Goal: Task Accomplishment & Management: Complete application form

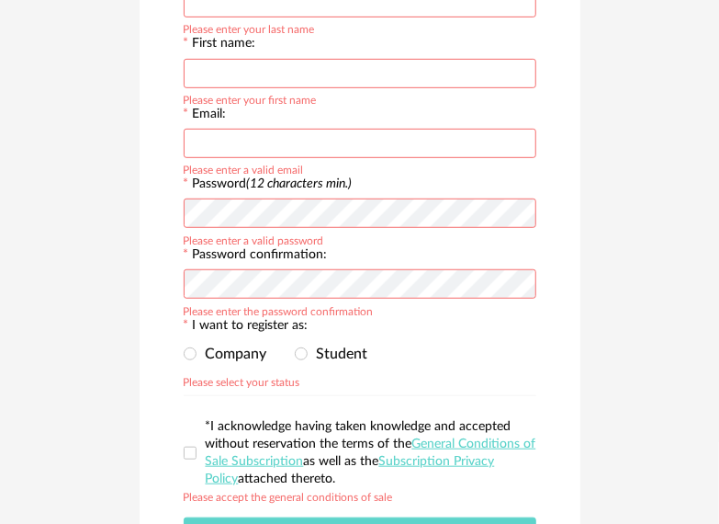
scroll to position [307, 0]
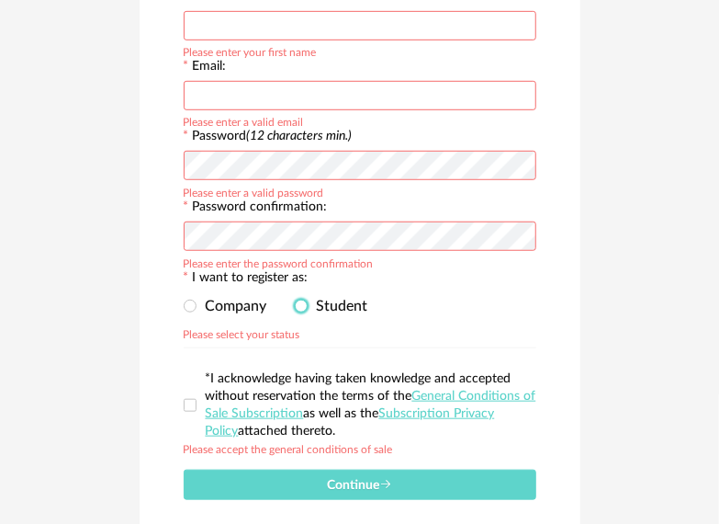
click at [299, 306] on span at bounding box center [301, 305] width 13 height 13
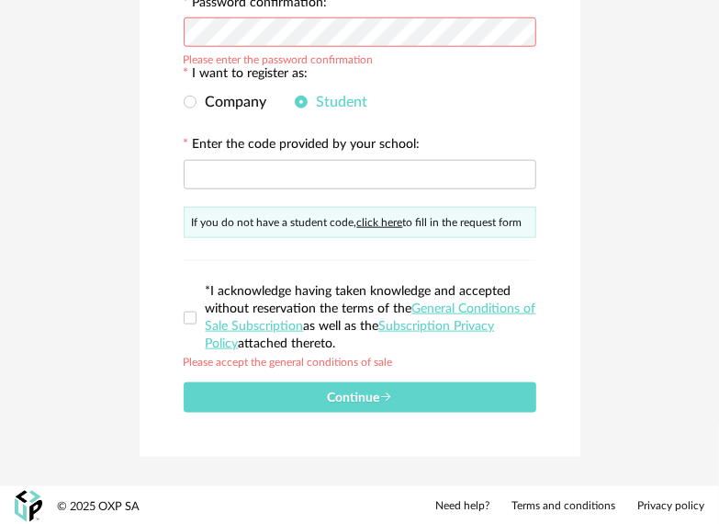
scroll to position [515, 0]
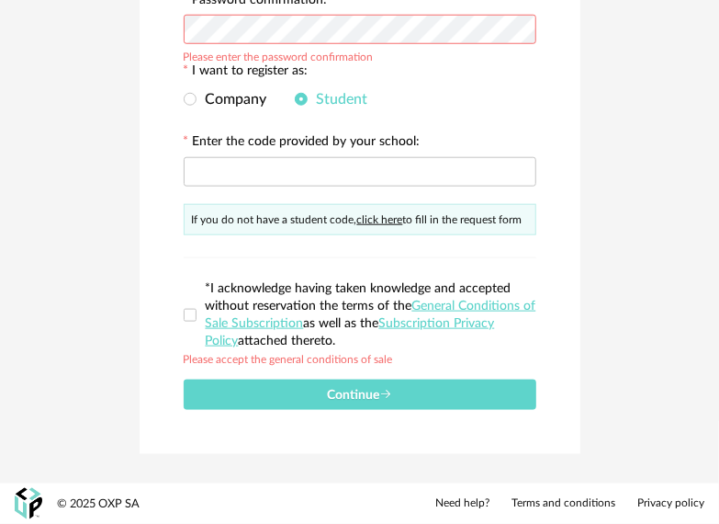
click at [377, 217] on link "click here" at bounding box center [380, 219] width 46 height 11
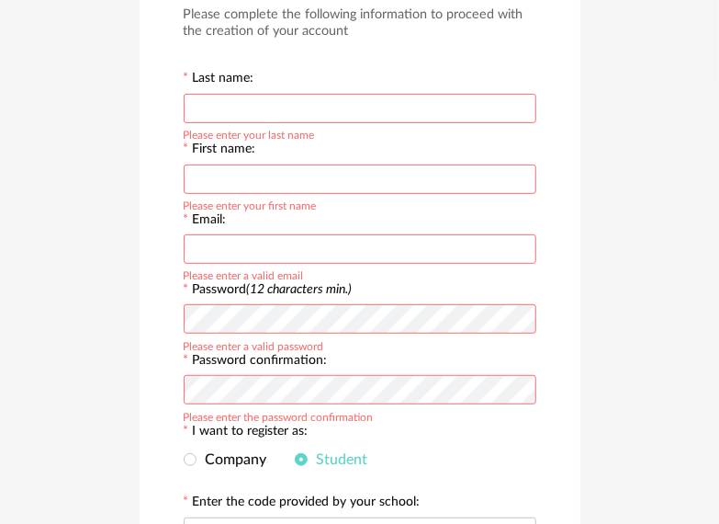
scroll to position [0, 0]
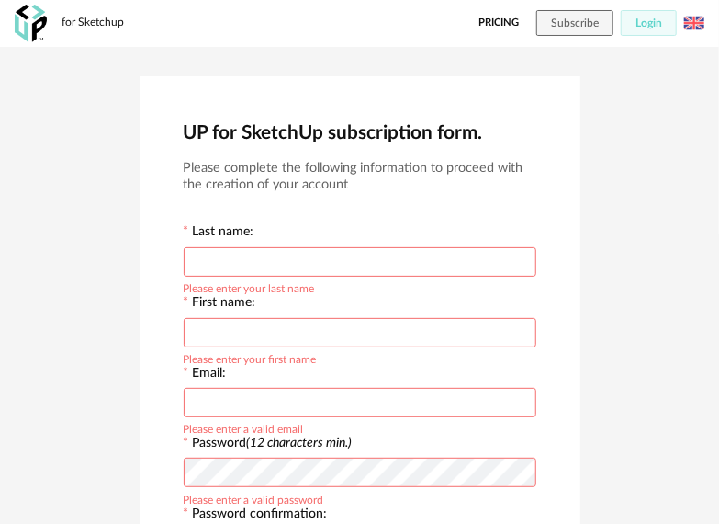
drag, startPoint x: 329, startPoint y: 307, endPoint x: 325, endPoint y: 290, distance: 16.9
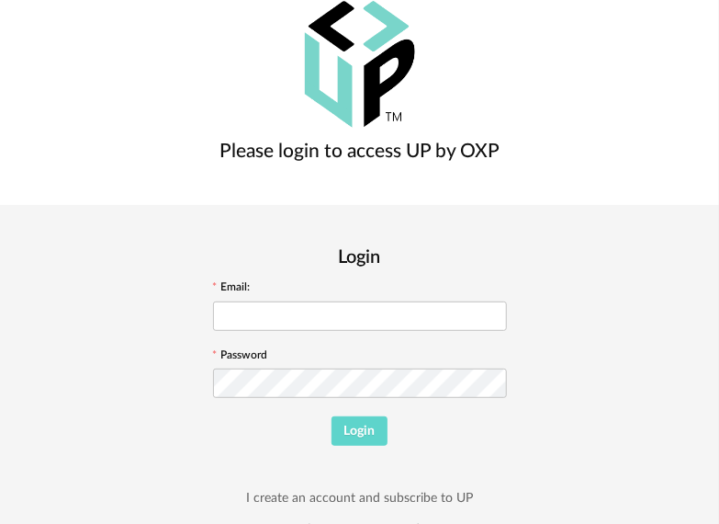
scroll to position [100, 0]
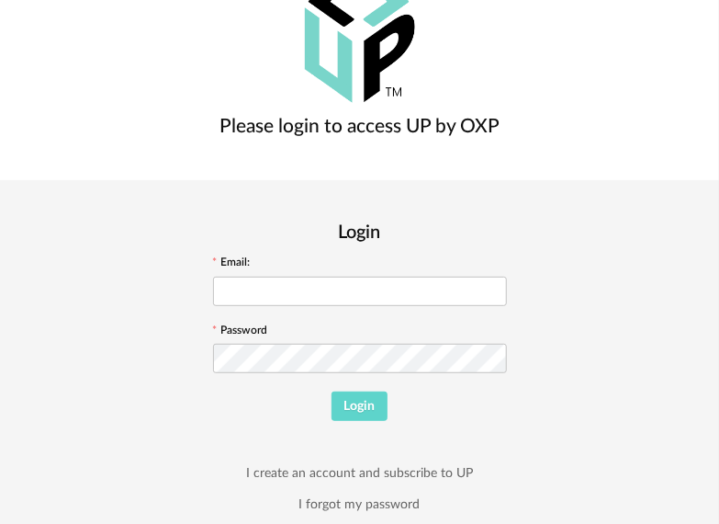
click at [261, 151] on div "Please login to access UP by OXP" at bounding box center [360, 63] width 280 height 175
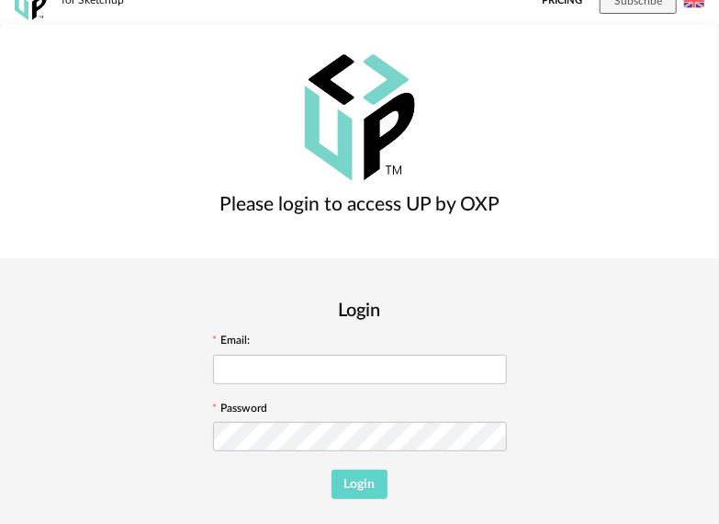
scroll to position [8, 0]
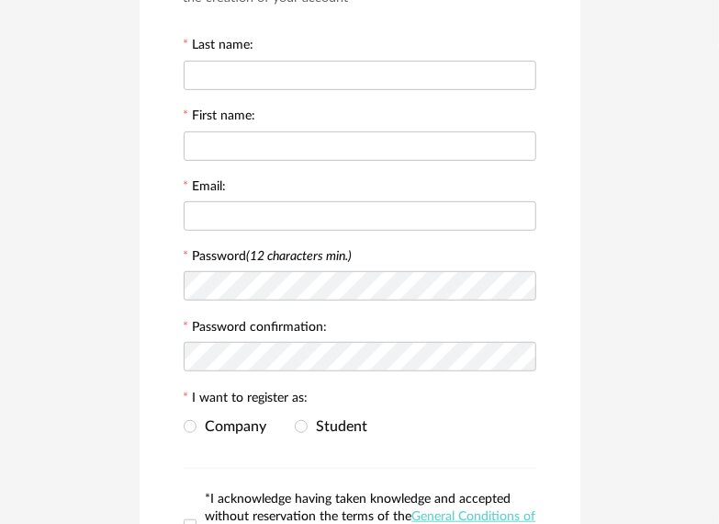
scroll to position [399, 0]
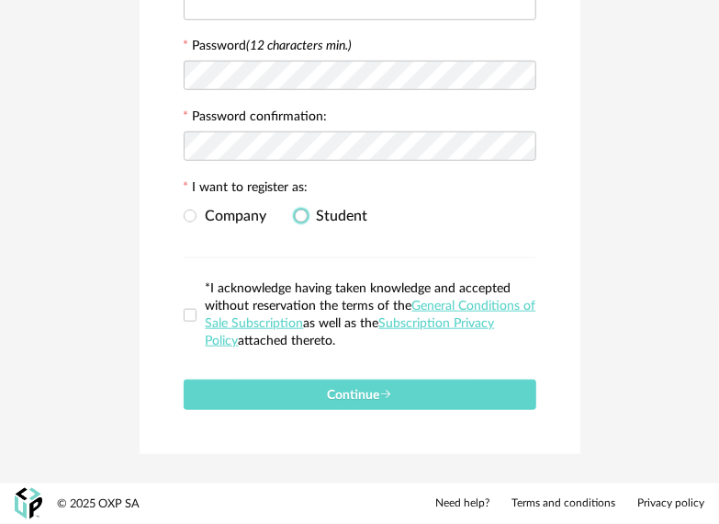
click at [314, 217] on span "Student" at bounding box center [338, 216] width 61 height 15
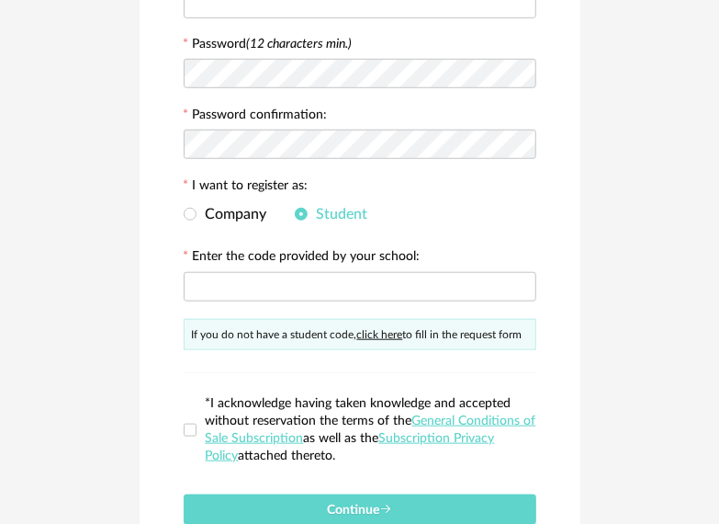
click at [401, 336] on link "click here" at bounding box center [380, 334] width 46 height 11
